Goal: Task Accomplishment & Management: Manage account settings

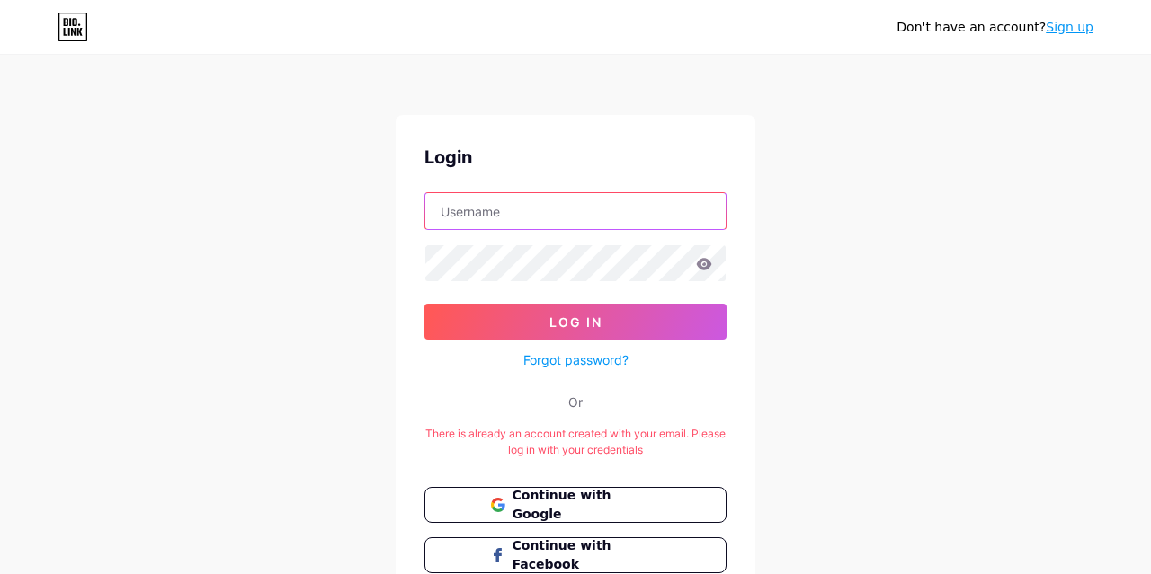
click at [482, 209] on input "text" at bounding box center [575, 211] width 300 height 36
paste input "https://bio.link"
drag, startPoint x: 558, startPoint y: 209, endPoint x: 315, endPoint y: 304, distance: 261.6
click at [425, 229] on input "https://bio.link" at bounding box center [575, 211] width 300 height 36
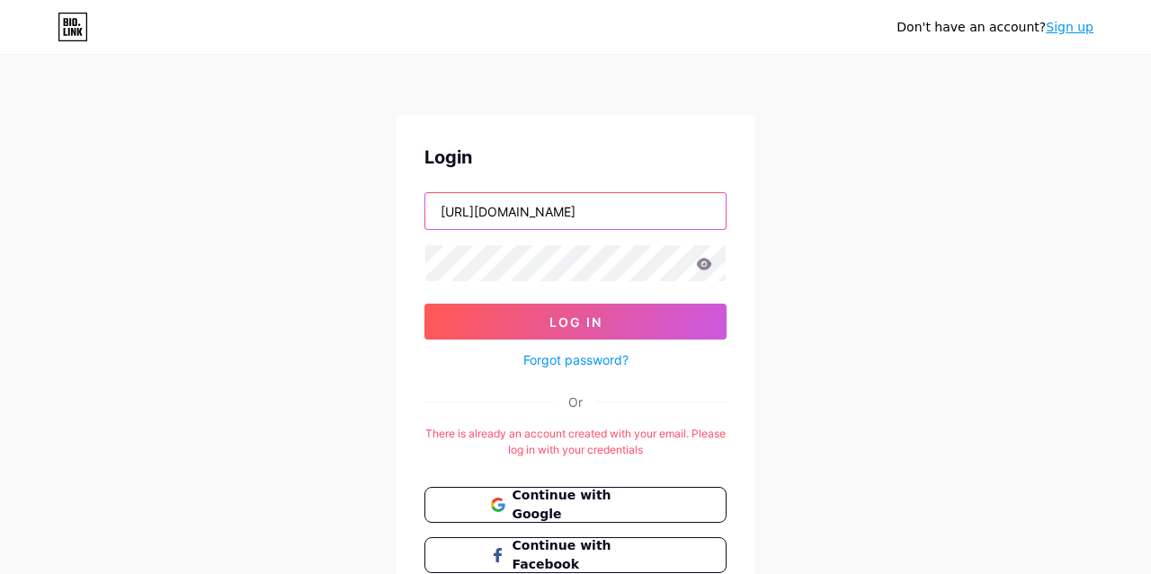
paste input "zonahijauastro@gmail.com"
type input "zonahijauastro@gmail.com"
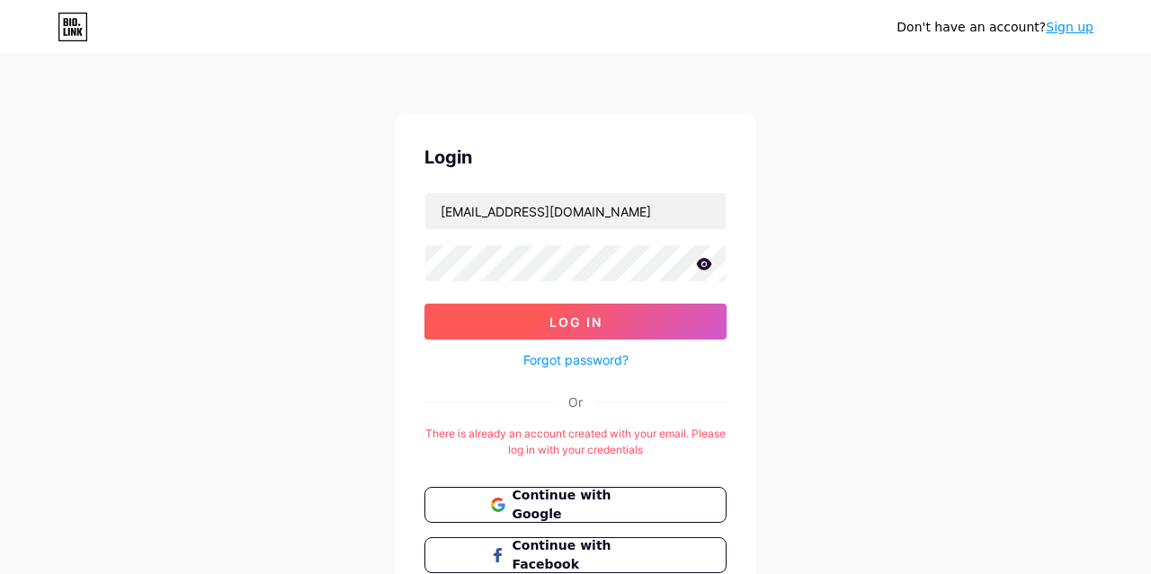
click at [508, 310] on button "Log In" at bounding box center [575, 322] width 302 height 36
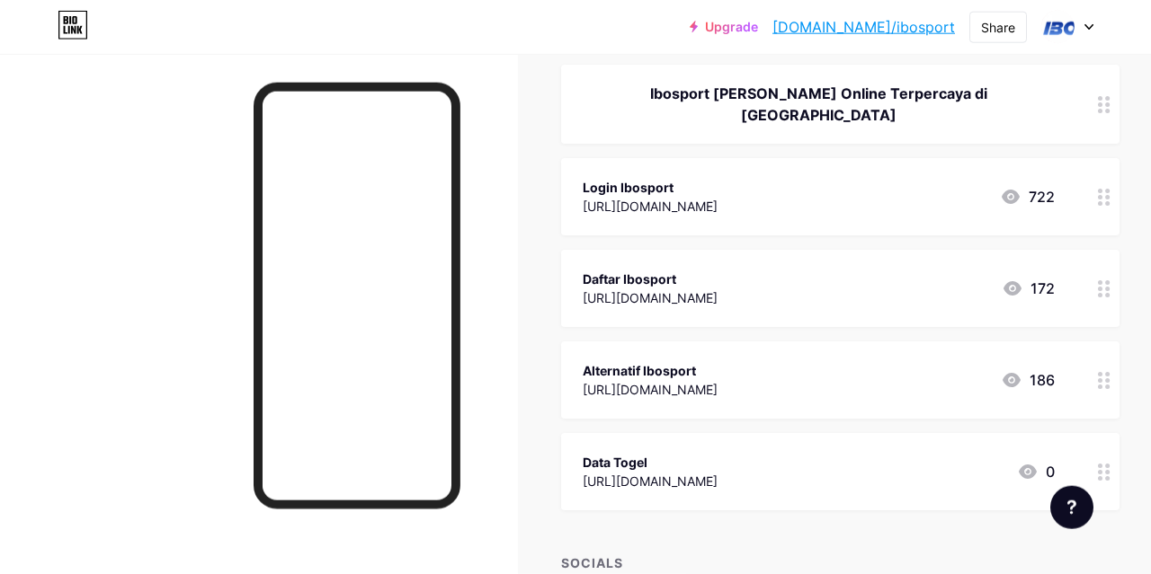
scroll to position [155, 0]
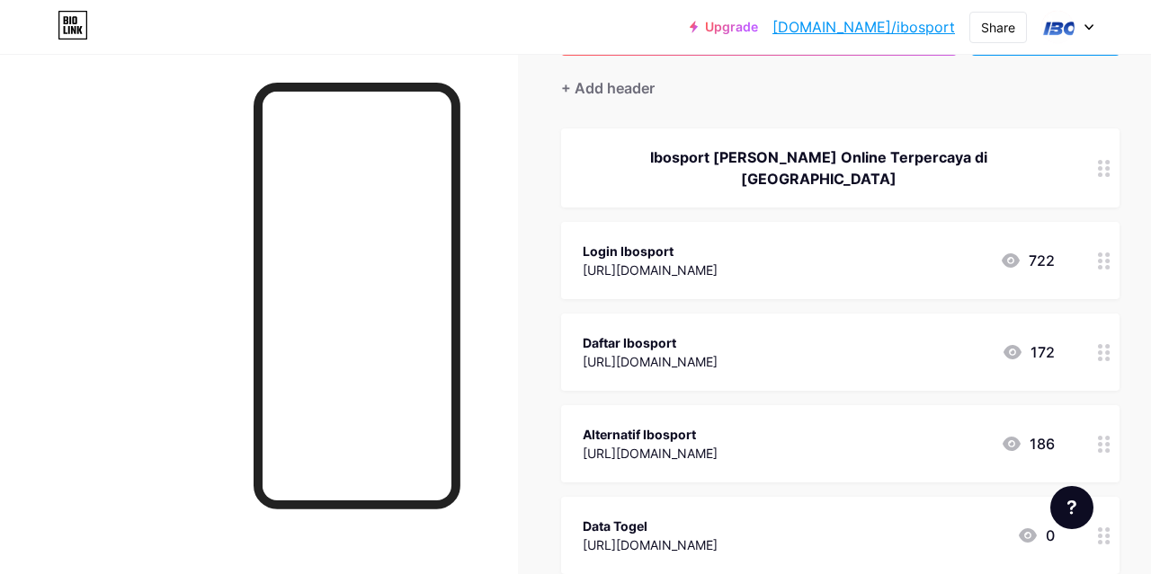
click at [639, 261] on div "https://v1iboast.online/Member/StreamlinedRegister?R=F9D0E6B8" at bounding box center [649, 270] width 135 height 19
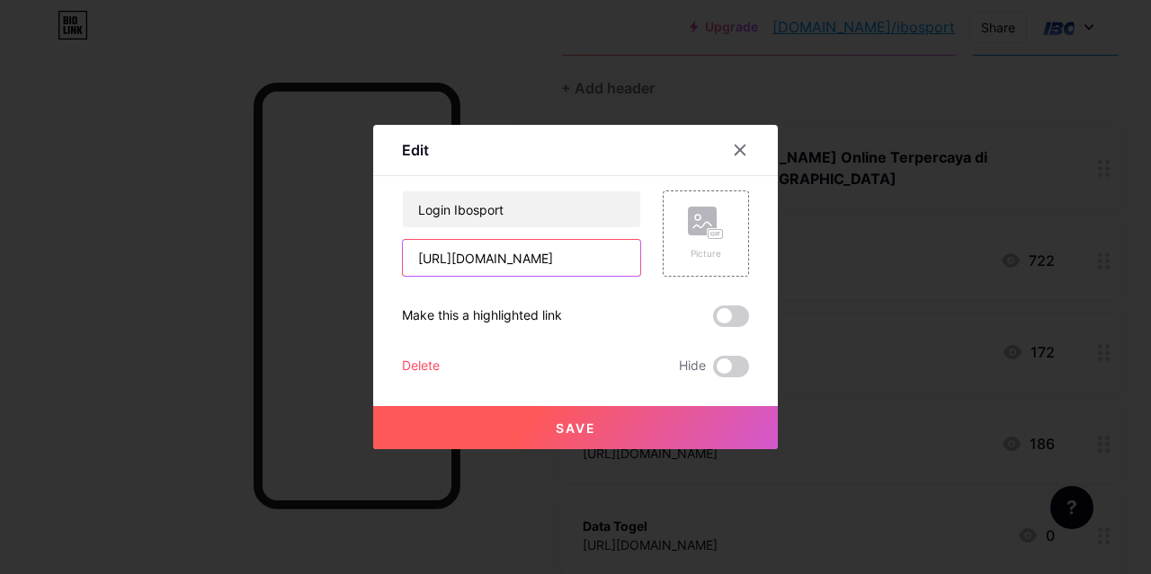
drag, startPoint x: 548, startPoint y: 260, endPoint x: 319, endPoint y: 283, distance: 230.4
click at [403, 276] on input "https://v1iboast.online/Member/StreamlinedRegister?R=F9D0E6B8" at bounding box center [521, 258] width 237 height 36
paste input "pasti.online/"
drag, startPoint x: 414, startPoint y: 262, endPoint x: 598, endPoint y: 280, distance: 184.3
click at [641, 254] on div "https://v1ibopasti.online/Member/StreamlinedRegister?R=F9D0E6B8" at bounding box center [521, 258] width 239 height 38
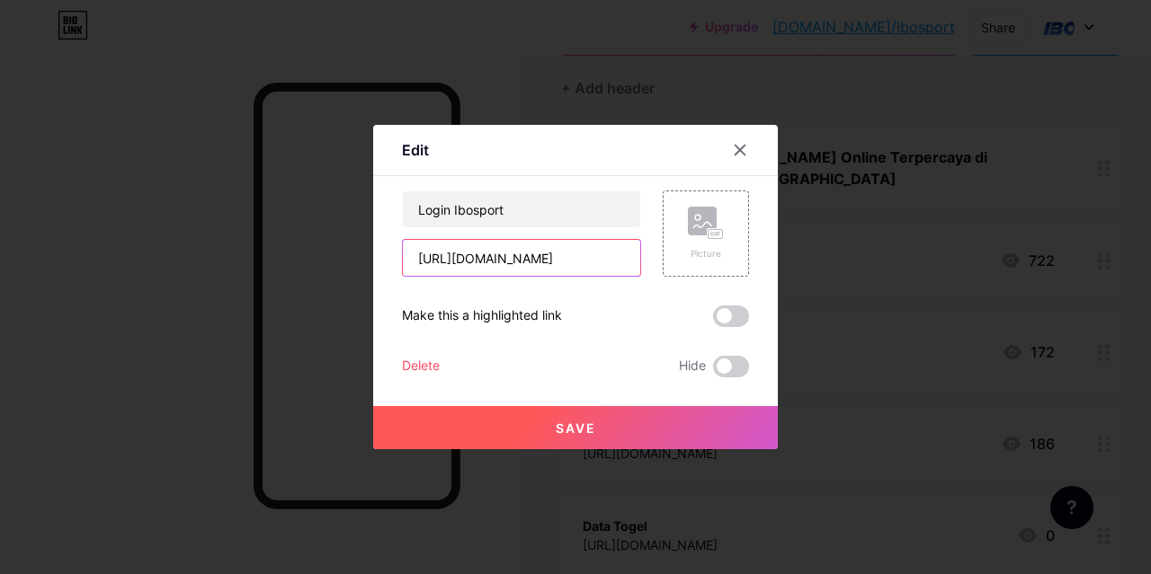
click at [597, 262] on input "https://v1ibopasti.online/Member/StreamlinedRegister?R=F9D0E6B8" at bounding box center [521, 258] width 237 height 36
click at [579, 253] on input "https://v1ibopasti.online/Member/StreamlinedRegister?R=F9D0E6B8" at bounding box center [521, 258] width 237 height 36
type input "https://v1ibopasti.online/Member/StreamlinedRegister?R=F9D0E6B8"
click at [544, 427] on button "Save" at bounding box center [575, 427] width 405 height 43
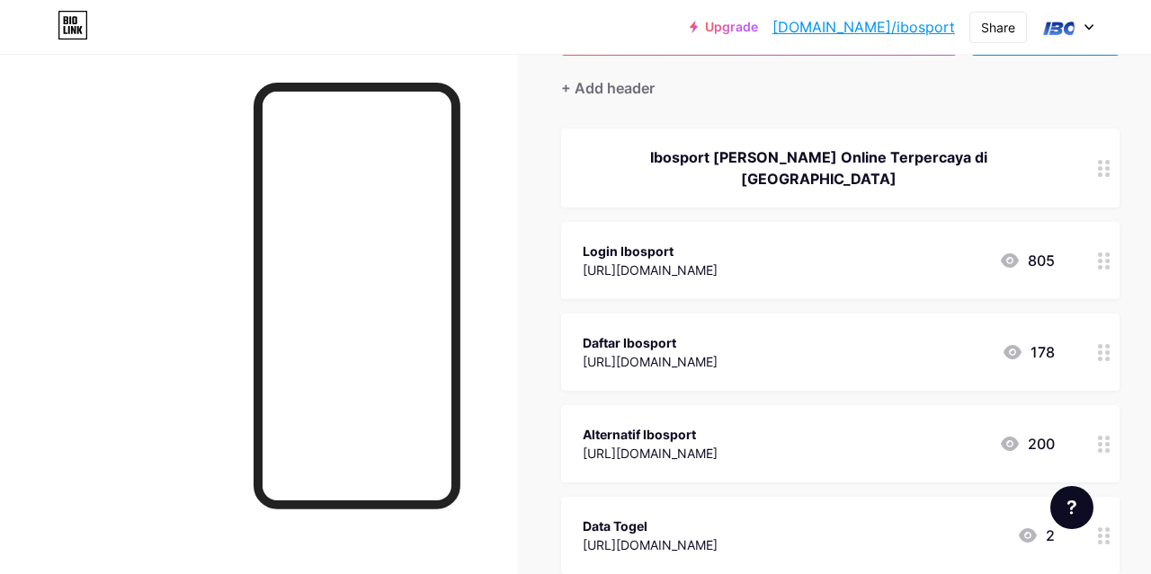
click at [670, 261] on div "https://v1ibopasti.online/Member/StreamlinedRegister?R=F9D0E6B8" at bounding box center [649, 270] width 135 height 19
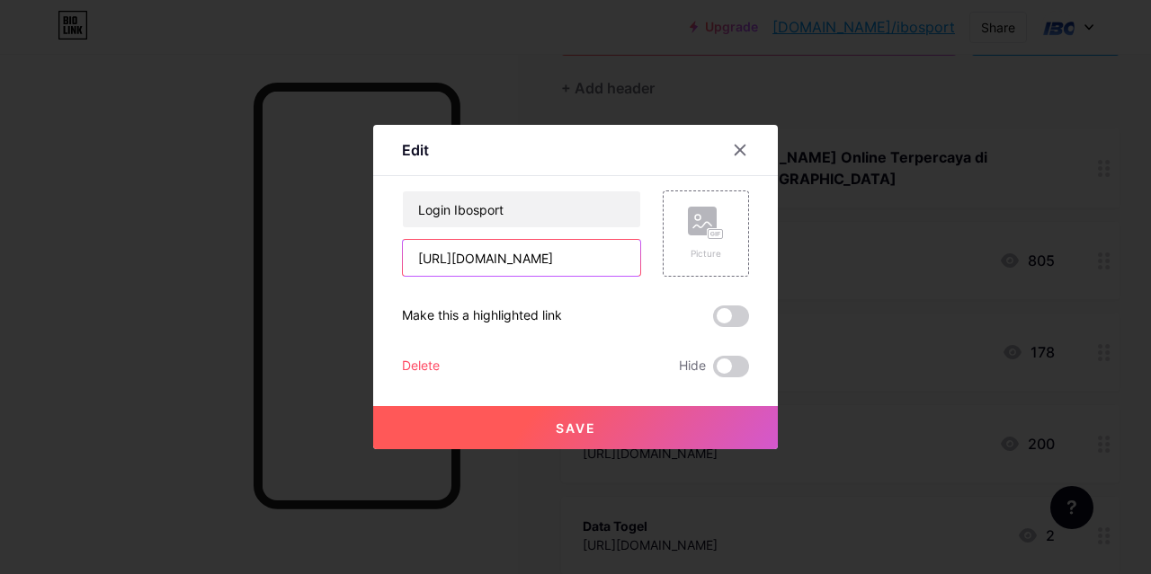
click at [591, 262] on input "https://v1ibopasti.online/Member/StreamlinedRegister?R=F9D0E6B8" at bounding box center [521, 258] width 237 height 36
paste input "lnkl.st/lgeed-yydh"
type input "[URL][DOMAIN_NAME]"
click at [571, 430] on span "Save" at bounding box center [576, 428] width 40 height 15
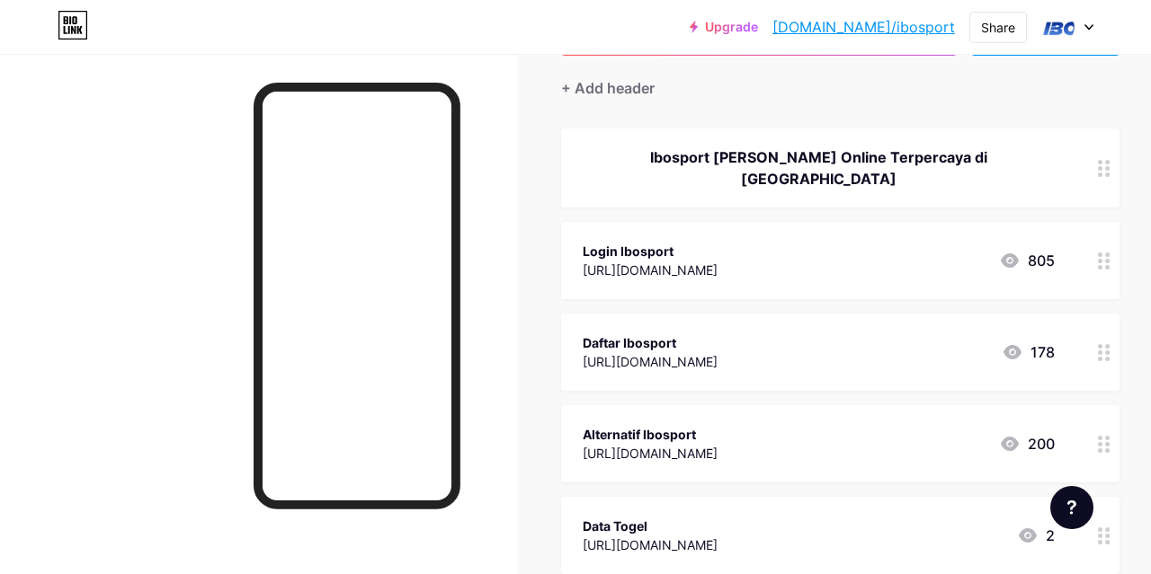
click at [672, 333] on div "Daftar Ibosport" at bounding box center [649, 342] width 135 height 19
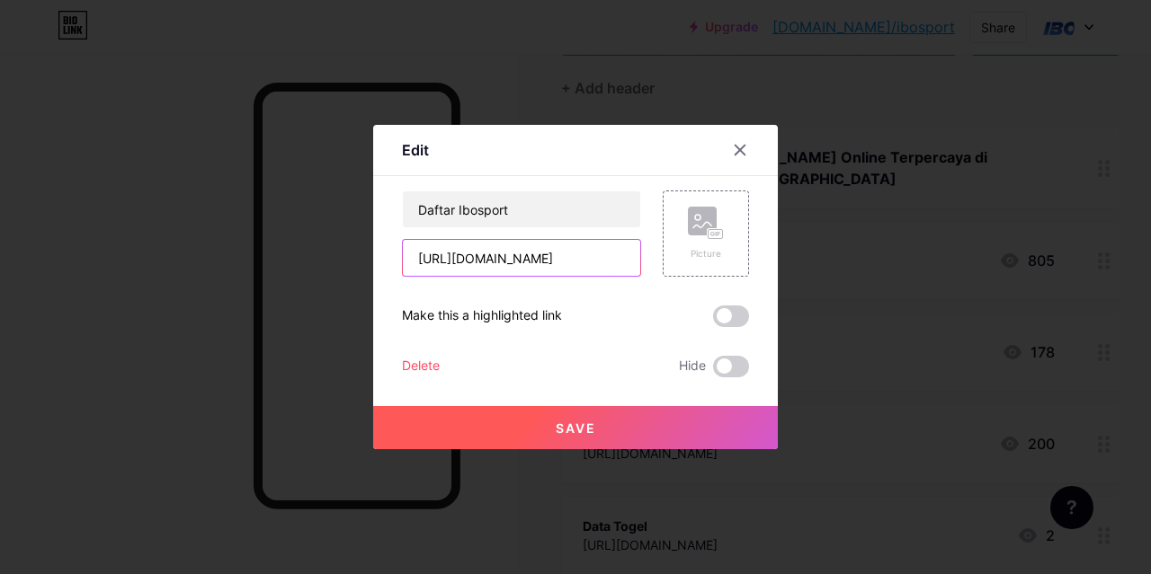
click at [565, 258] on input "https://v1iboast.online/Member/StreamlinedRegister?R=F9D0E6B8" at bounding box center [521, 258] width 237 height 36
paste input "lnkl.st/lgeed-yydh"
type input "[URL][DOMAIN_NAME]"
click at [535, 425] on button "Save" at bounding box center [575, 427] width 405 height 43
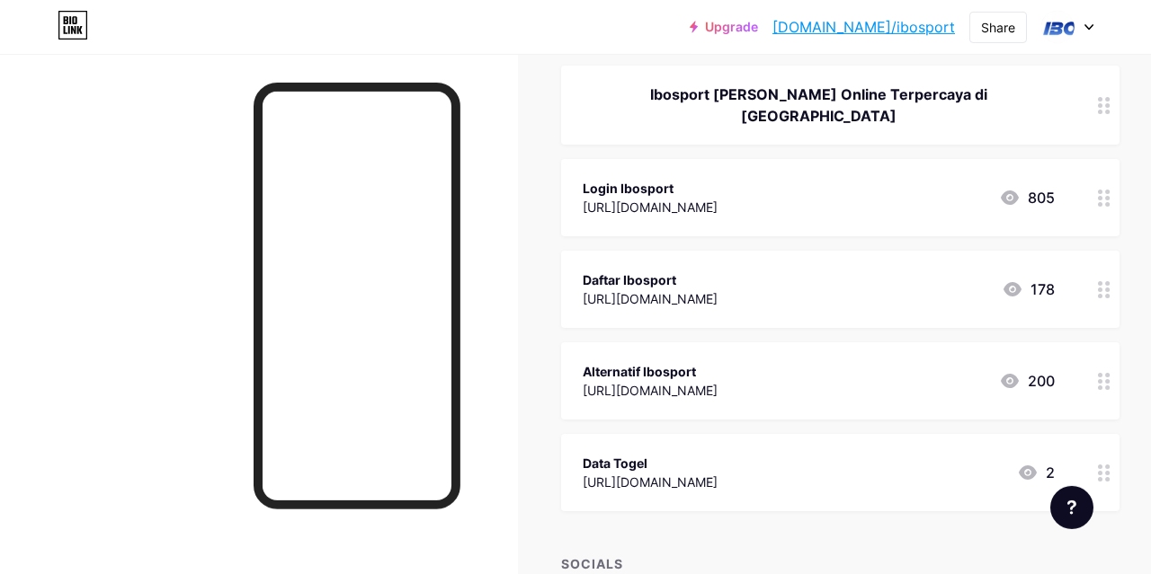
scroll to position [248, 0]
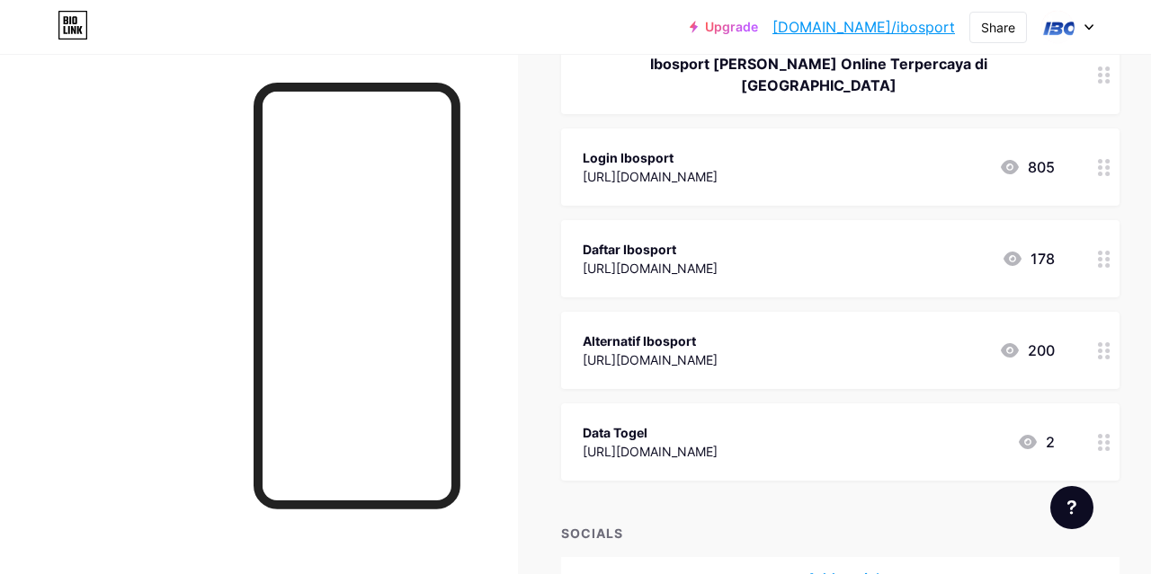
click at [706, 332] on div "Alternatif Ibosport" at bounding box center [649, 341] width 135 height 19
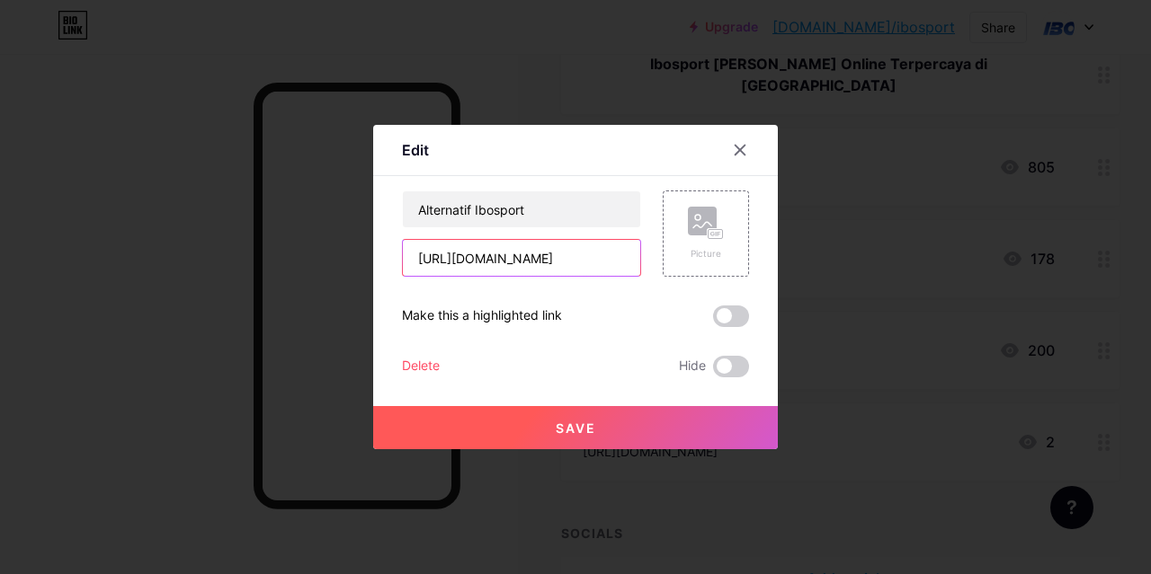
click at [571, 263] on input "https://v1iboast.online/Member/StreamlinedRegister?R=F9D0E6B8" at bounding box center [521, 258] width 237 height 36
paste input "[URL][DOMAIN_NAME]"
paste input "lnkl.st/lgeed-yydh"
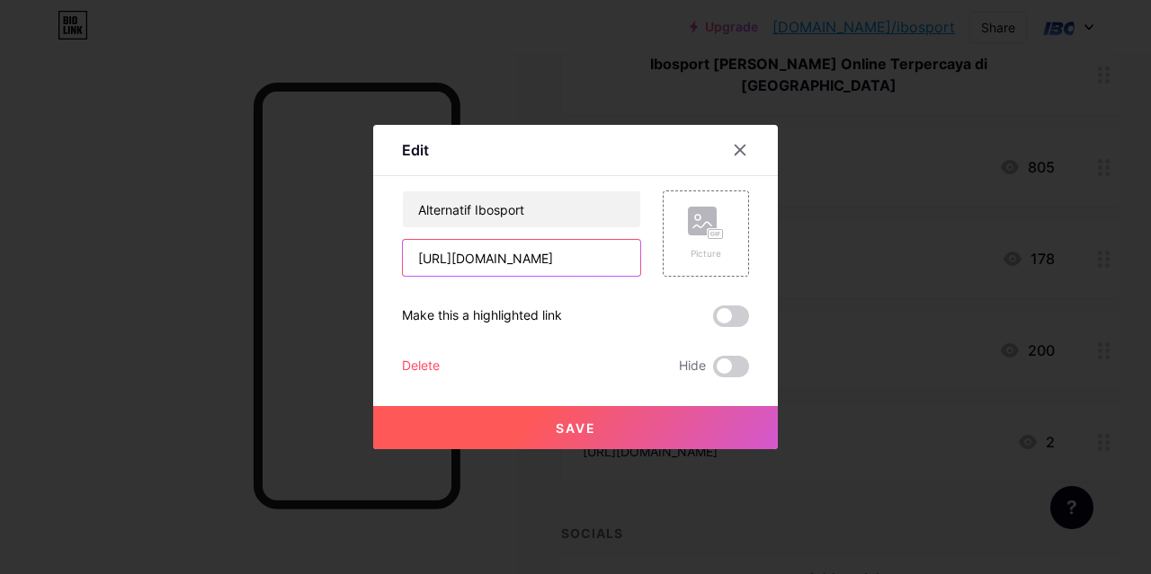
type input "[URL][DOMAIN_NAME]"
click at [573, 423] on span "Save" at bounding box center [576, 428] width 40 height 15
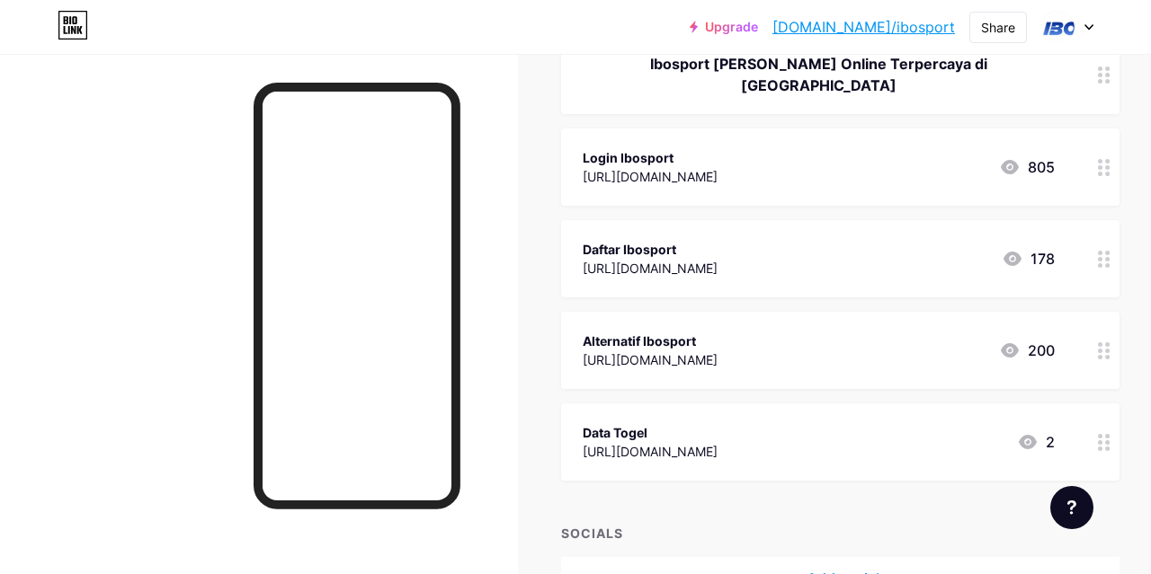
click at [800, 334] on div "Alternatif Ibosport https://lnkl.st/lgeed-yydh 200" at bounding box center [818, 350] width 472 height 41
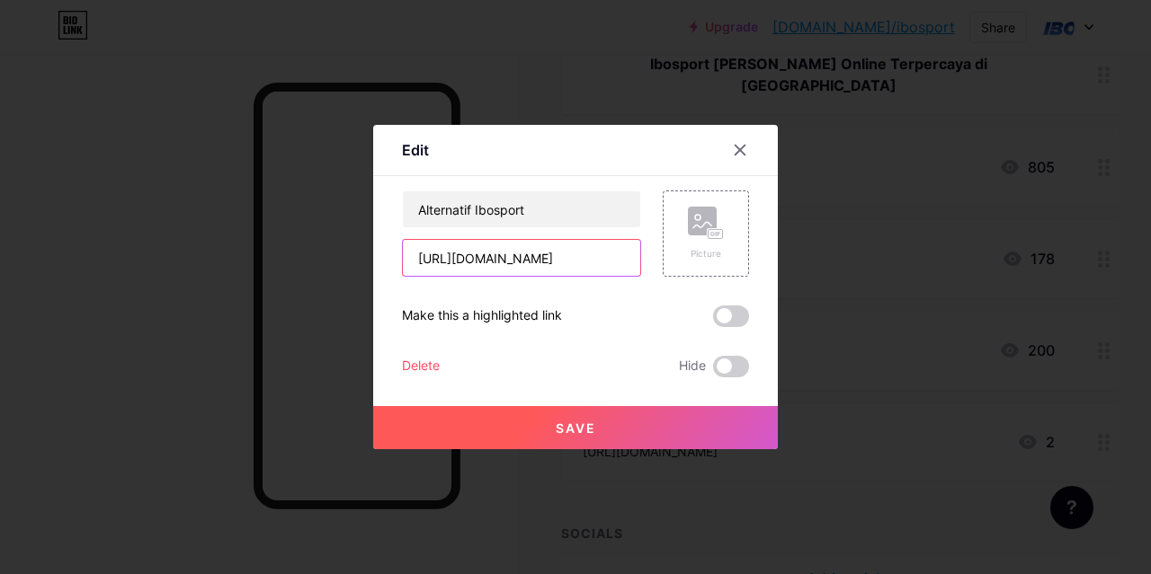
drag, startPoint x: 618, startPoint y: 267, endPoint x: 389, endPoint y: 256, distance: 229.5
click at [403, 256] on input "[URL][DOMAIN_NAME]" at bounding box center [521, 258] width 237 height 36
paste input "c8tjfffw5i"
type input "[URL][DOMAIN_NAME]"
click at [504, 431] on button "Save" at bounding box center [575, 427] width 405 height 43
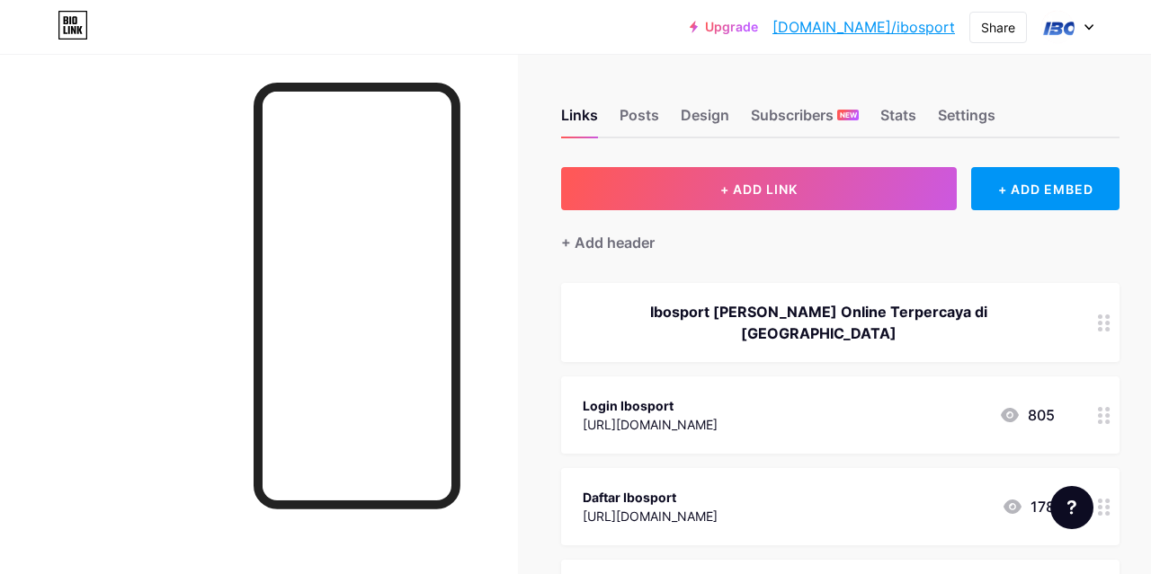
click at [867, 28] on link "[DOMAIN_NAME]/ibosport" at bounding box center [863, 27] width 182 height 22
click at [813, 19] on div "Upgrade bio.link/ibospo... bio.link/ibosport" at bounding box center [821, 27] width 265 height 32
click at [758, 24] on link "Upgrade" at bounding box center [723, 27] width 68 height 14
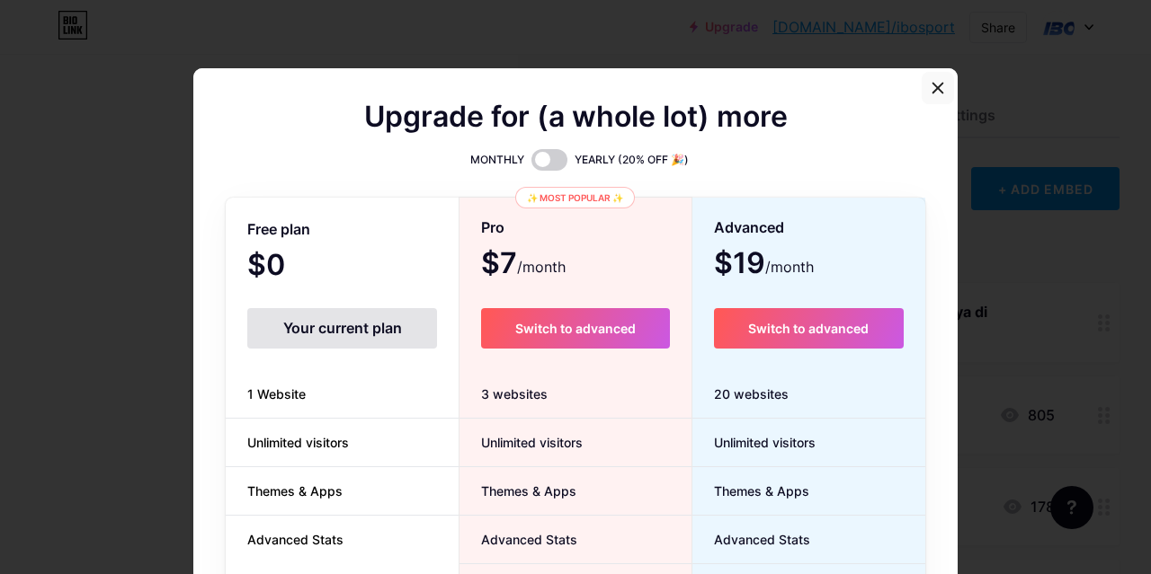
click at [931, 85] on icon at bounding box center [937, 88] width 14 height 14
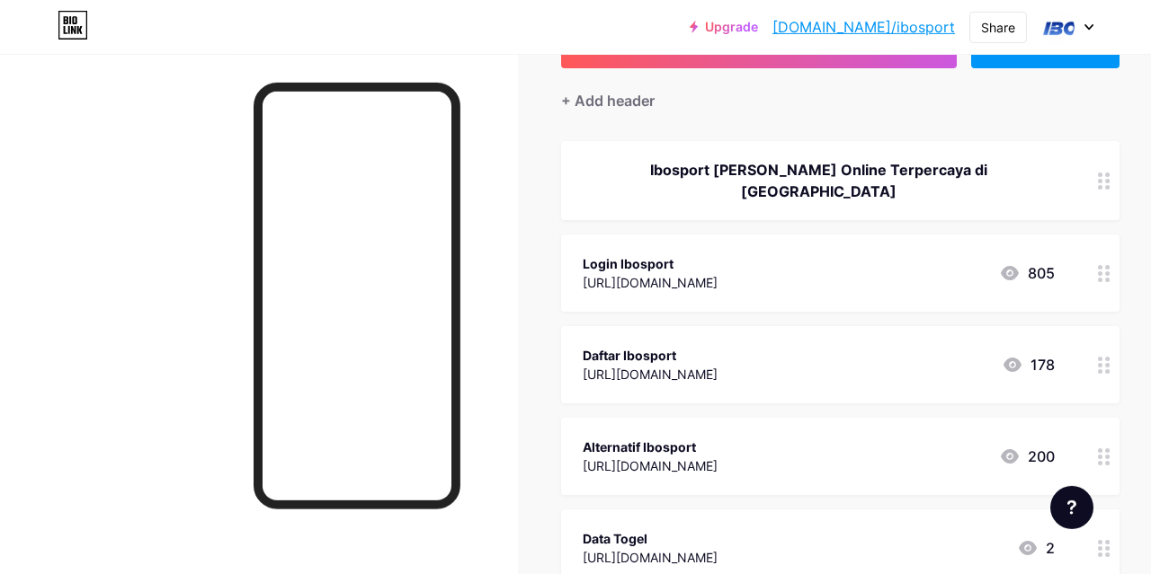
scroll to position [342, 0]
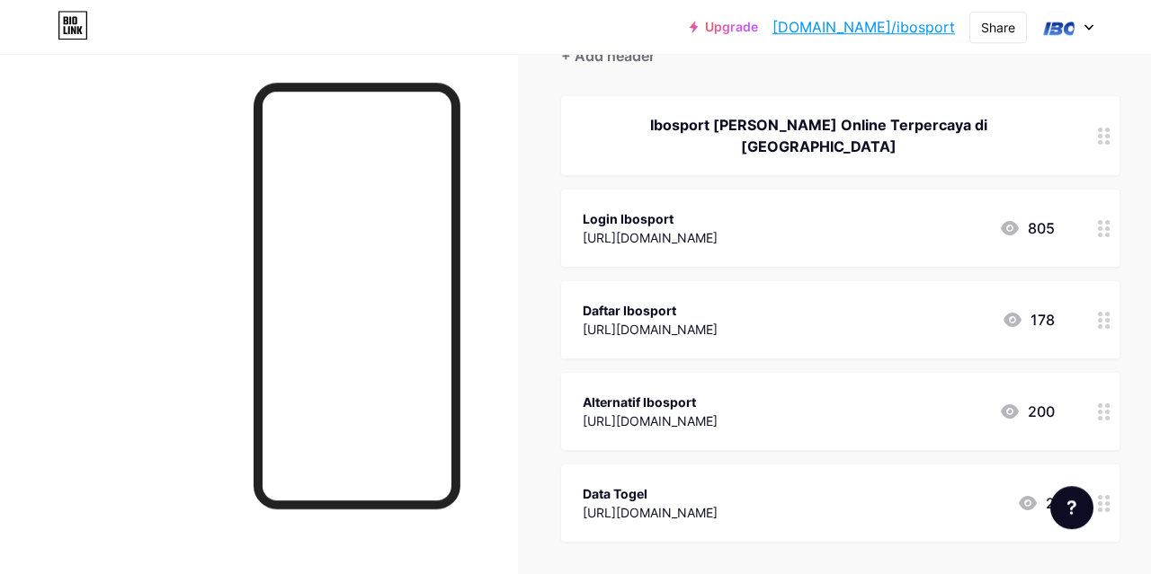
scroll to position [187, 0]
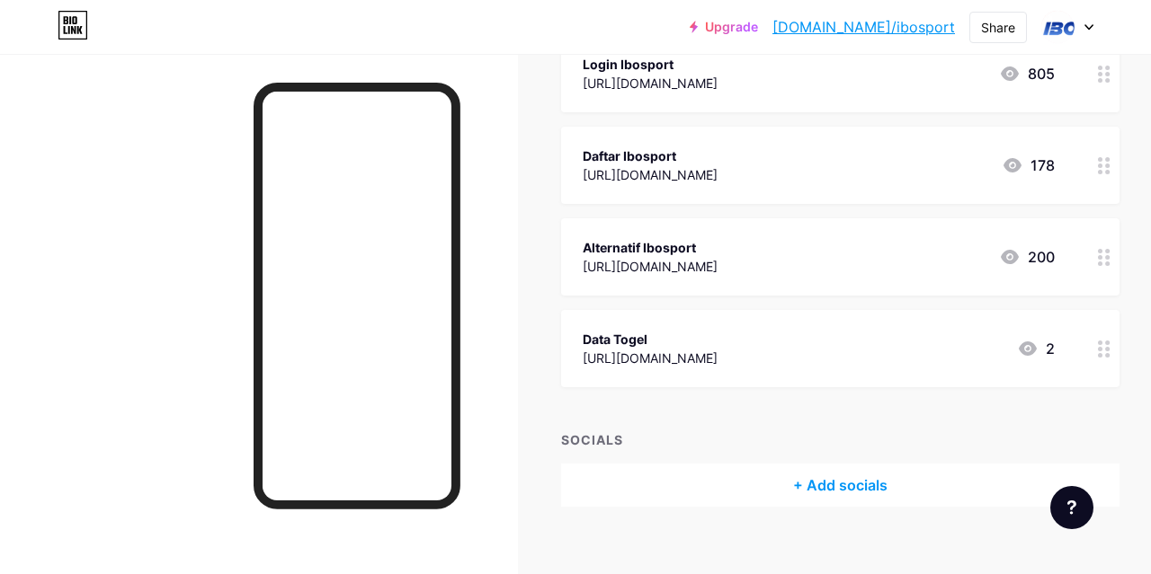
scroll to position [155, 0]
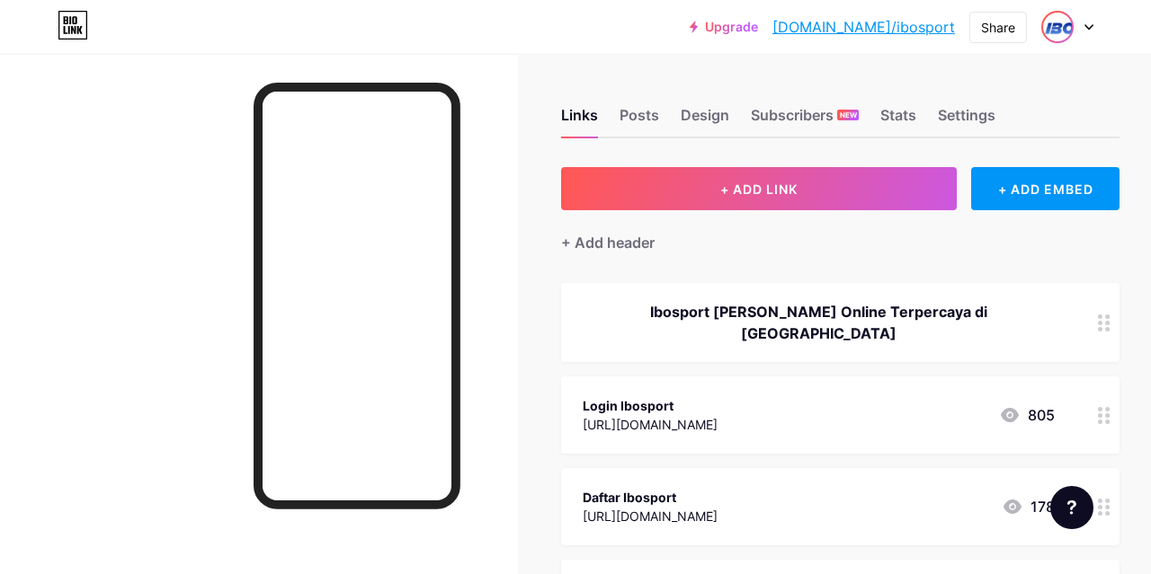
click at [1044, 27] on img at bounding box center [1057, 27] width 29 height 29
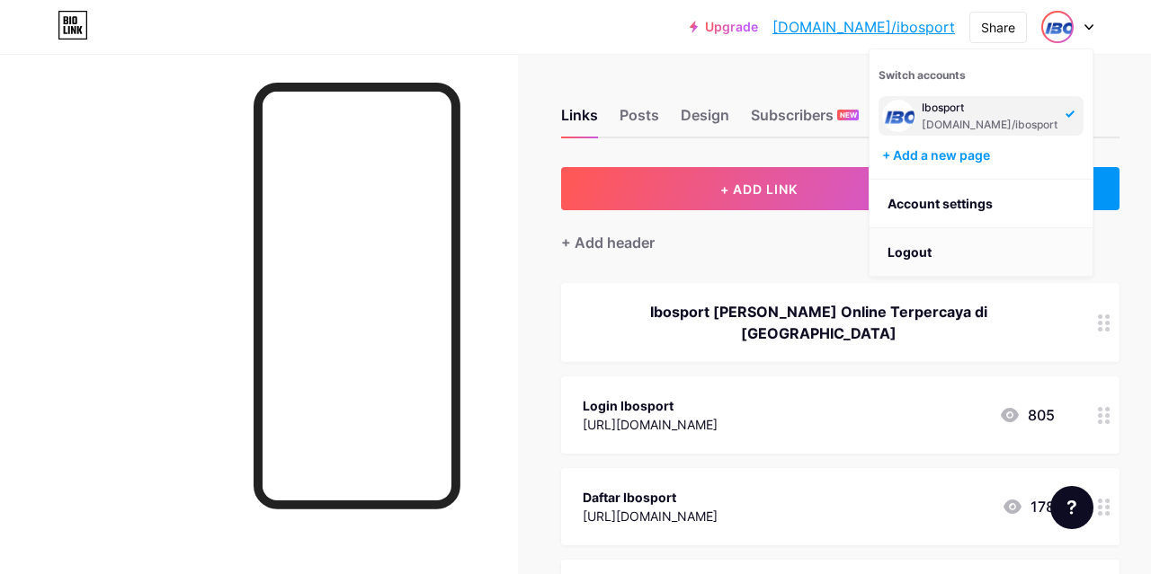
click at [909, 252] on li "Logout" at bounding box center [980, 252] width 223 height 49
